Goal: Task Accomplishment & Management: Use online tool/utility

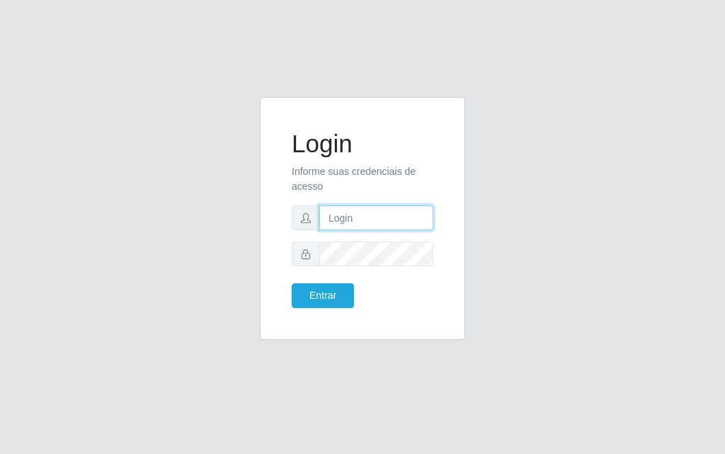
click at [375, 213] on input "text" at bounding box center [376, 217] width 114 height 25
type input "[PERSON_NAME]"
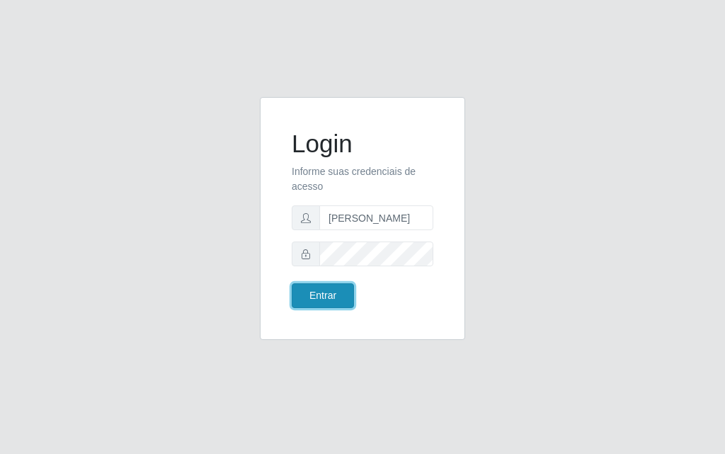
click at [329, 300] on button "Entrar" at bounding box center [323, 295] width 62 height 25
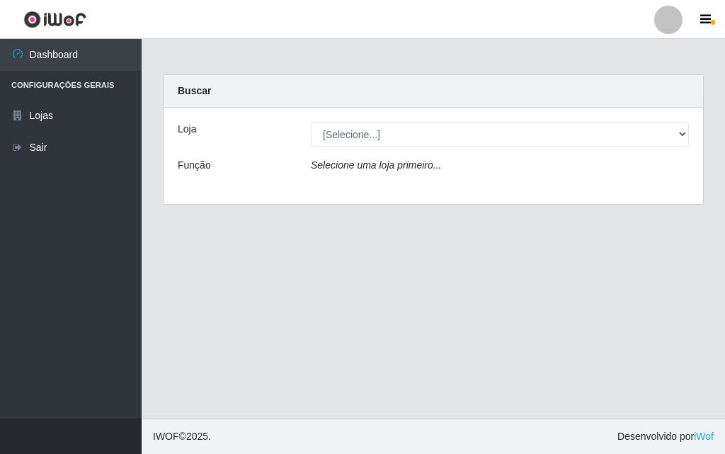
click at [688, 131] on div "[Selecione...] Divino Fogão - [GEOGRAPHIC_DATA]" at bounding box center [499, 134] width 399 height 25
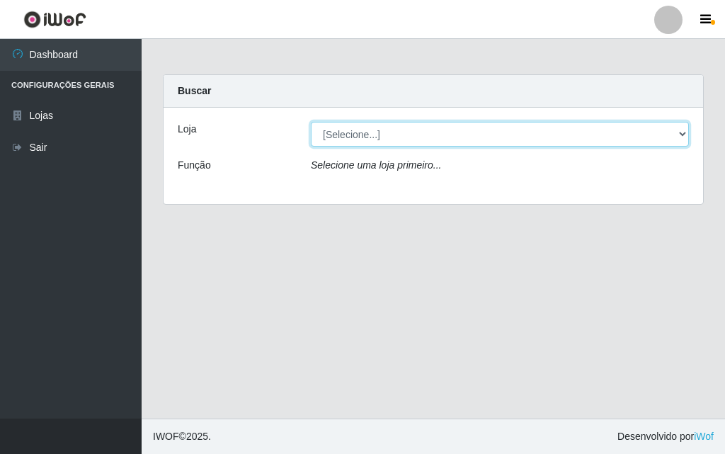
click at [684, 135] on select "[Selecione...] Divino Fogão - [GEOGRAPHIC_DATA]" at bounding box center [500, 134] width 378 height 25
select select "499"
click at [311, 122] on select "[Selecione...] Divino Fogão - [GEOGRAPHIC_DATA]" at bounding box center [500, 134] width 378 height 25
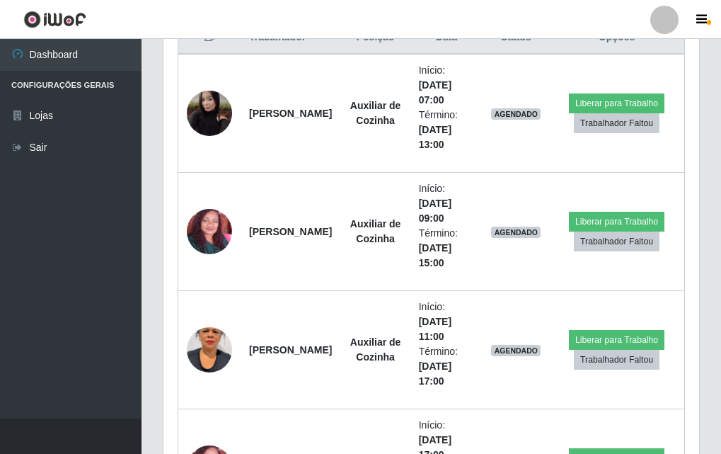
scroll to position [637, 0]
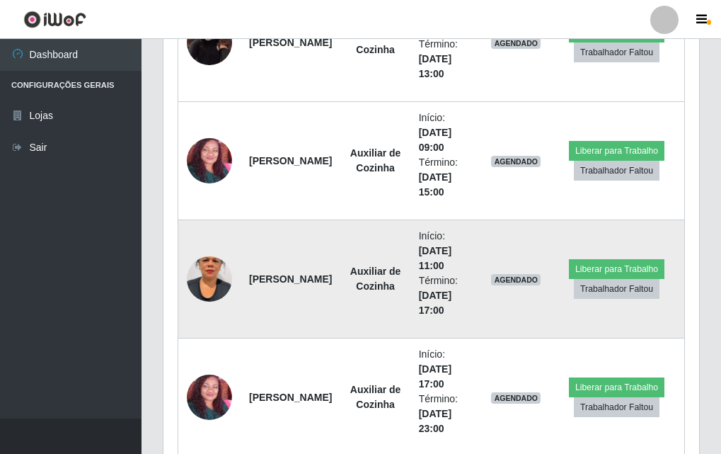
click at [214, 267] on img at bounding box center [209, 278] width 45 height 81
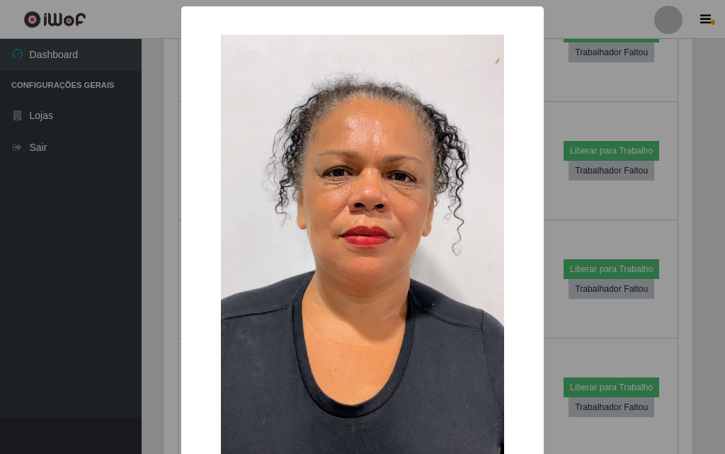
click at [127, 244] on div "× OK Cancel" at bounding box center [362, 227] width 725 height 454
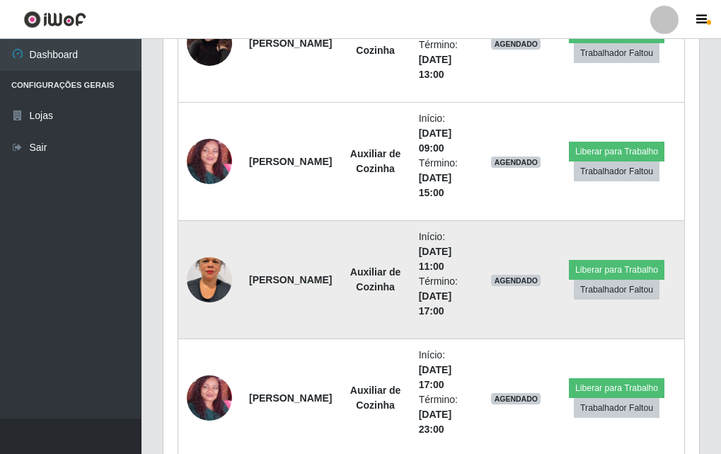
scroll to position [495, 0]
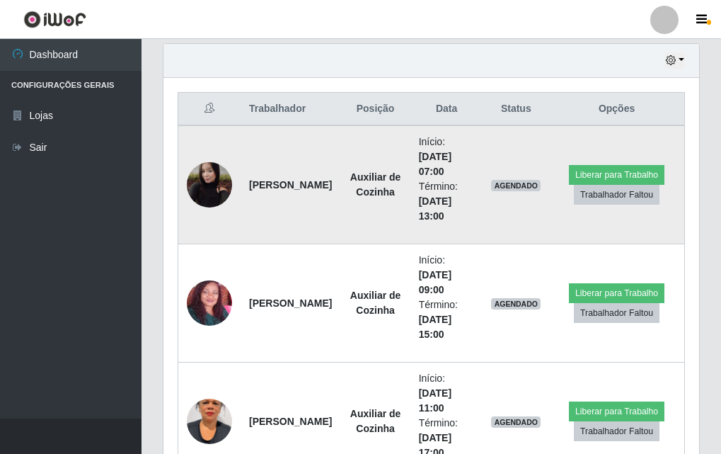
click at [207, 203] on img at bounding box center [209, 184] width 45 height 57
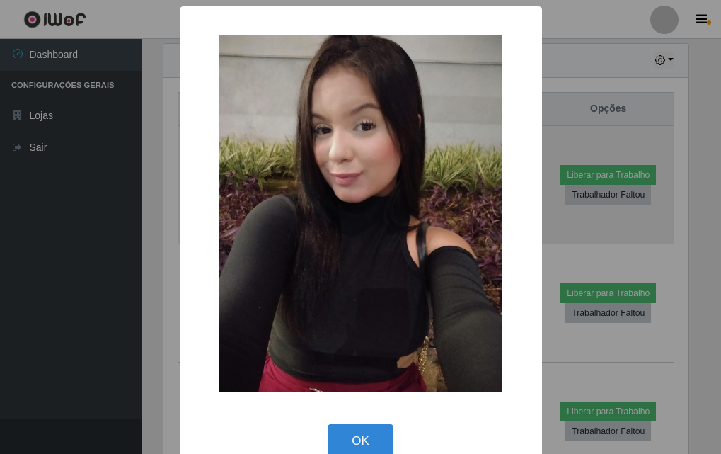
scroll to position [294, 529]
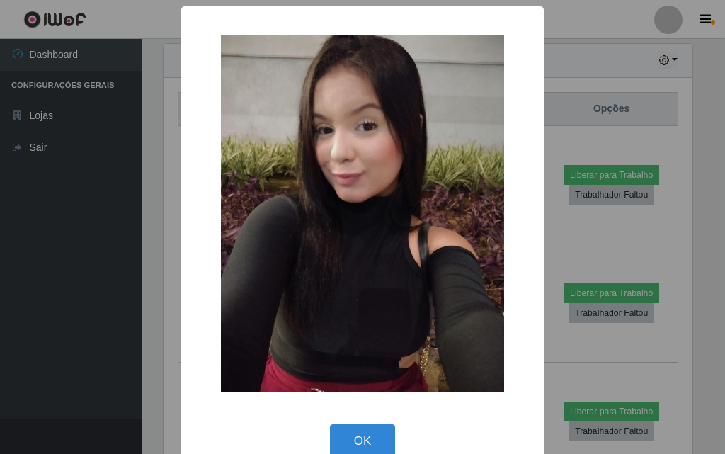
click at [125, 222] on div "× OK Cancel" at bounding box center [362, 227] width 725 height 454
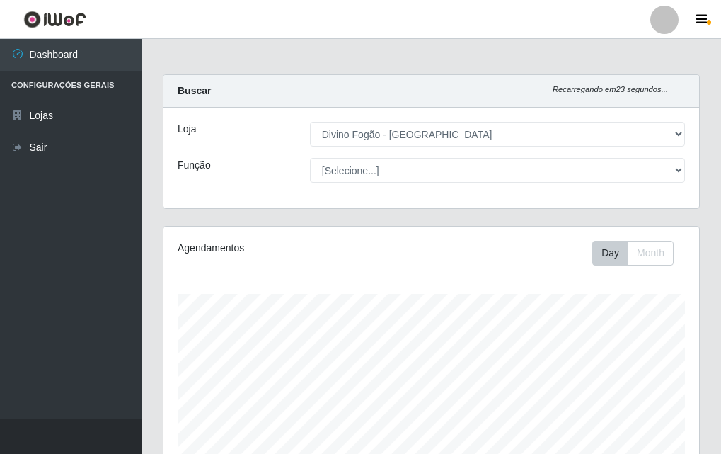
scroll to position [354, 0]
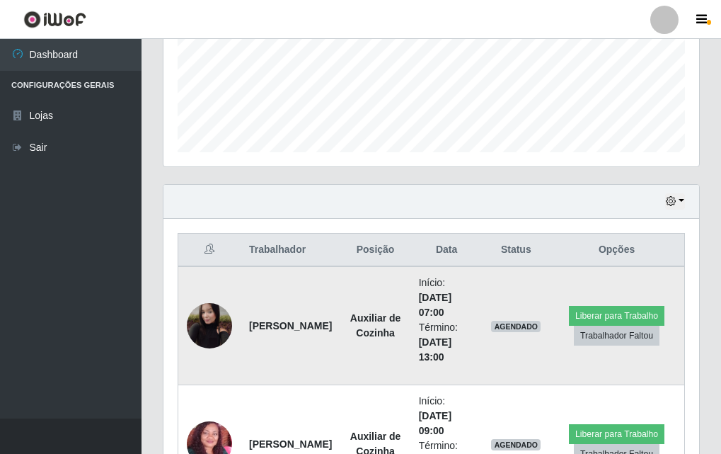
click at [223, 330] on img at bounding box center [209, 325] width 45 height 57
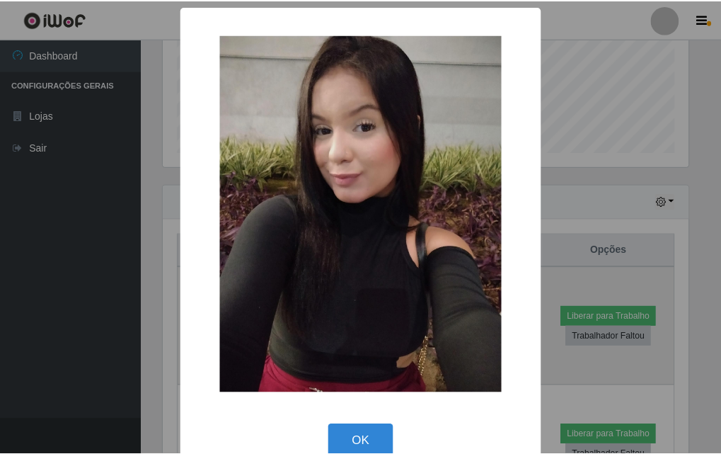
scroll to position [28, 0]
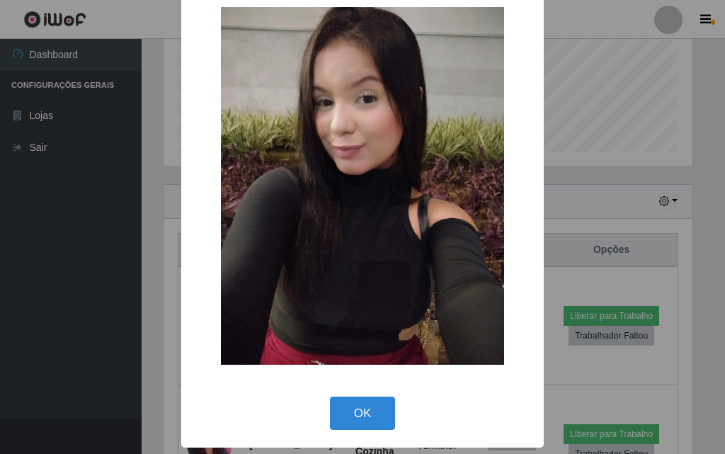
click at [21, 237] on div "× OK Cancel" at bounding box center [362, 227] width 725 height 454
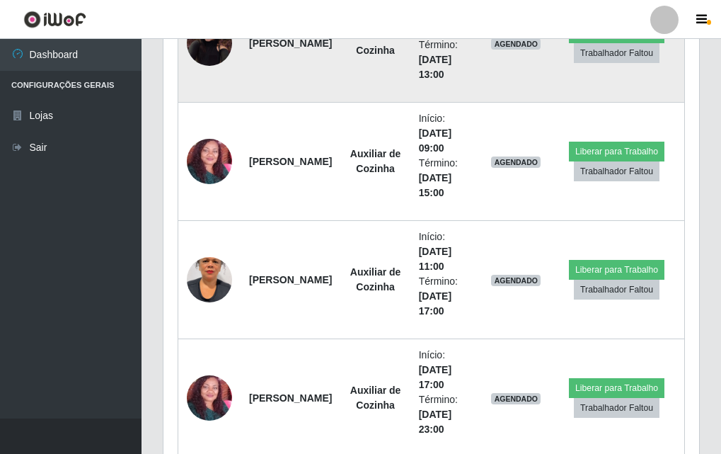
scroll to position [495, 0]
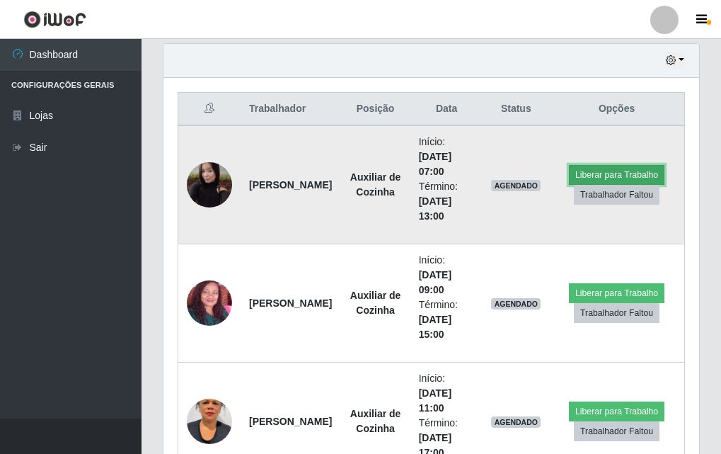
click at [612, 174] on button "Liberar para Trabalho" at bounding box center [617, 175] width 96 height 20
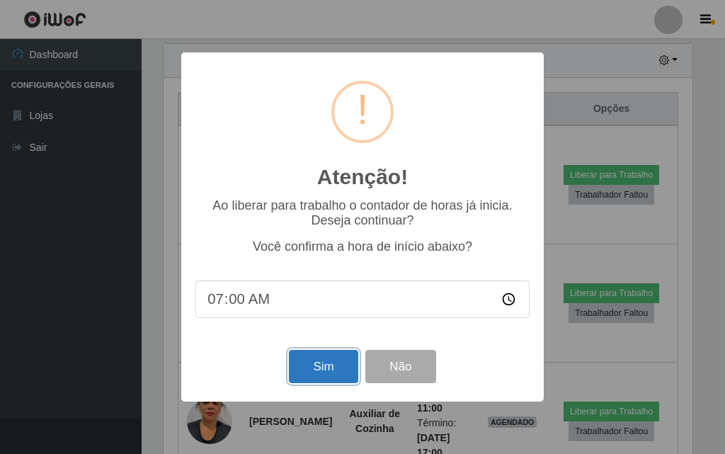
click at [317, 364] on button "Sim" at bounding box center [323, 366] width 69 height 33
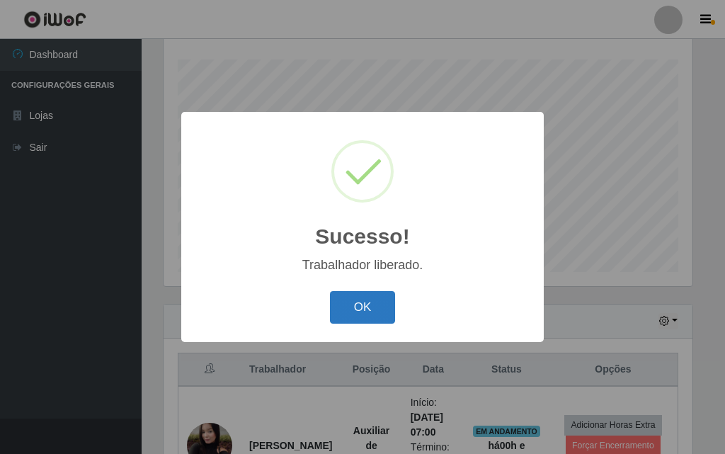
click at [392, 295] on button "OK" at bounding box center [363, 307] width 66 height 33
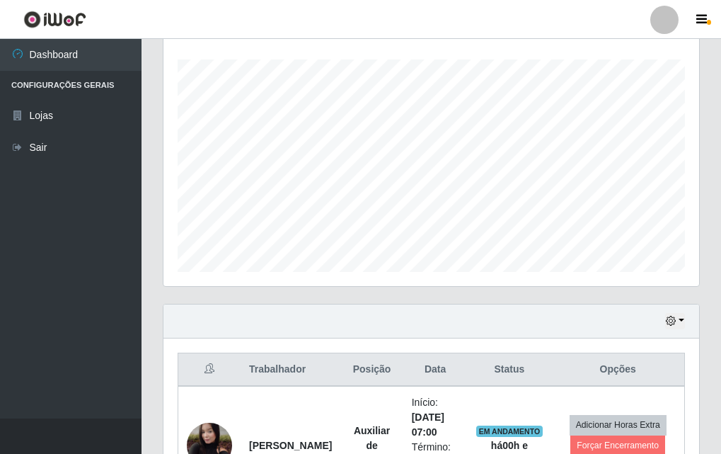
scroll to position [517, 0]
